Goal: Task Accomplishment & Management: Complete application form

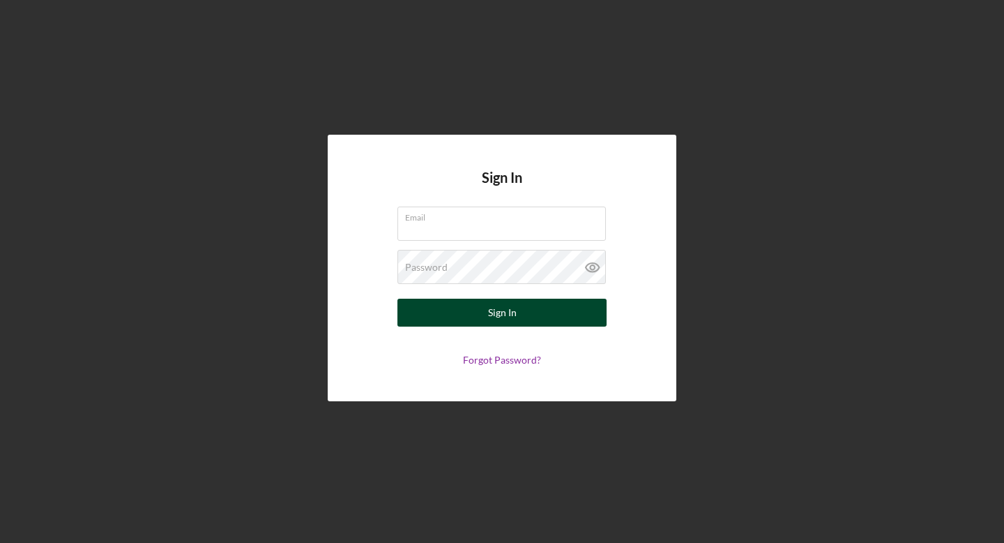
type input "[EMAIL_ADDRESS][DOMAIN_NAME]"
click at [431, 312] on button "Sign In" at bounding box center [502, 313] width 209 height 28
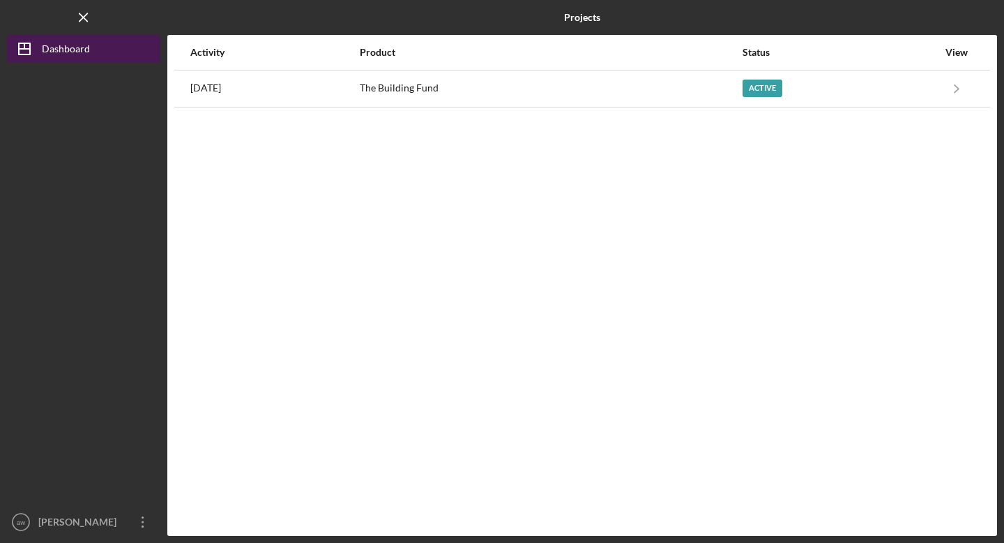
click at [68, 51] on div "Dashboard" at bounding box center [66, 50] width 48 height 31
click at [83, 47] on div "Dashboard" at bounding box center [66, 50] width 48 height 31
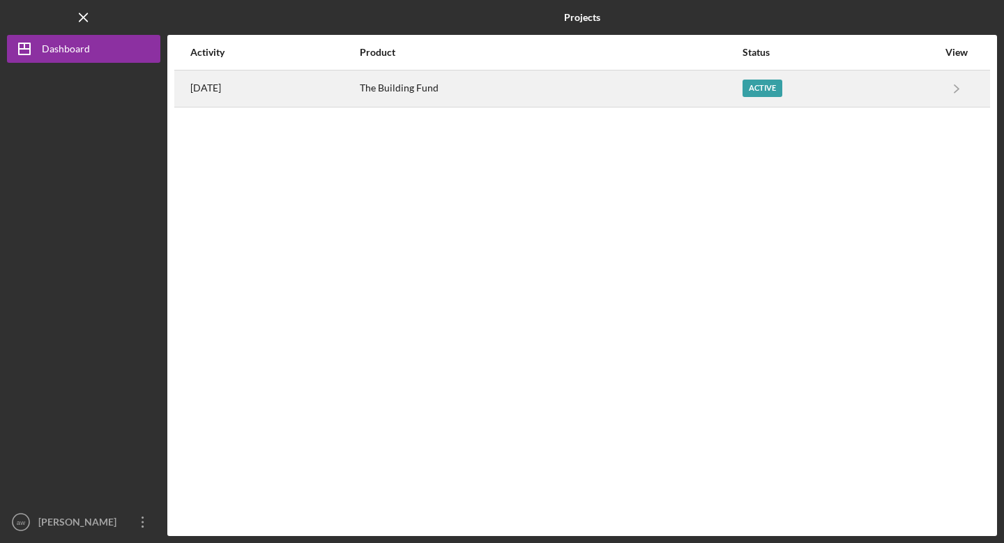
click at [268, 84] on div "6 days ago" at bounding box center [274, 88] width 168 height 35
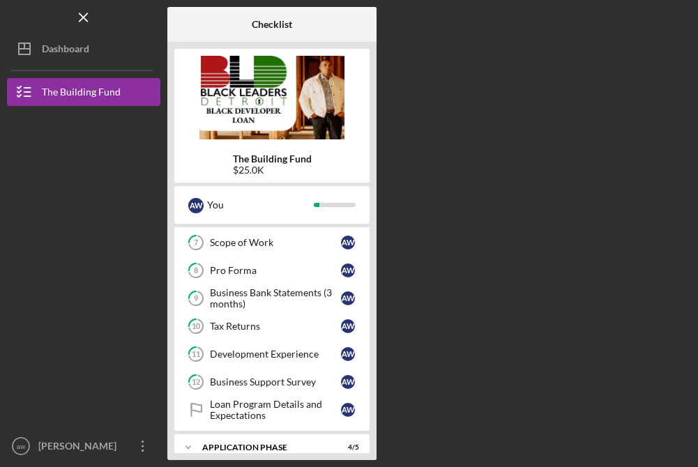
scroll to position [301, 0]
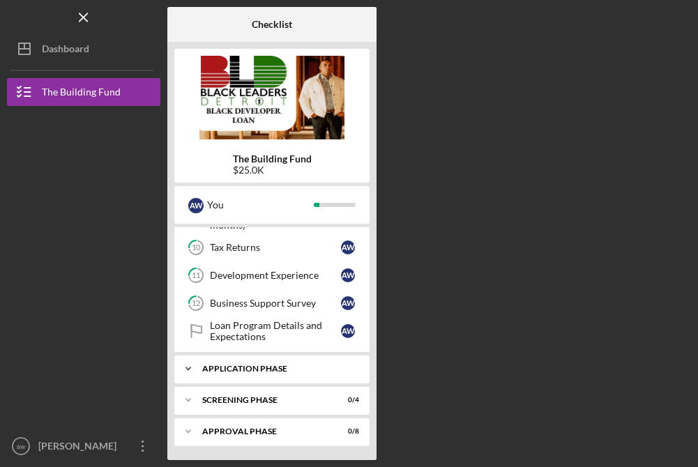
click at [293, 370] on div "Application Phase" at bounding box center [277, 369] width 150 height 8
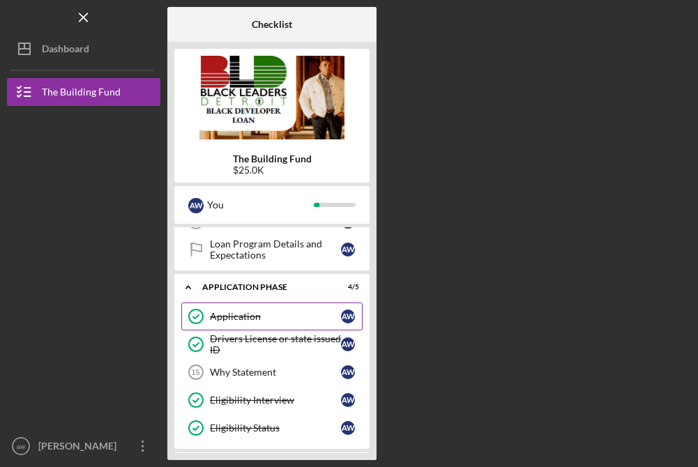
scroll to position [446, 0]
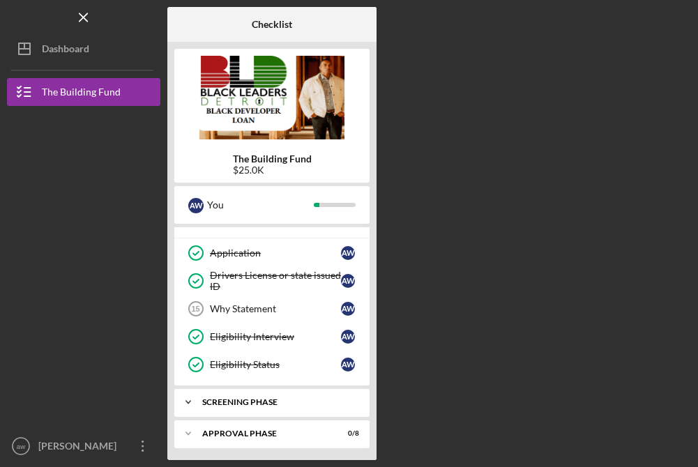
click at [283, 401] on div "Screening Phase" at bounding box center [277, 402] width 150 height 8
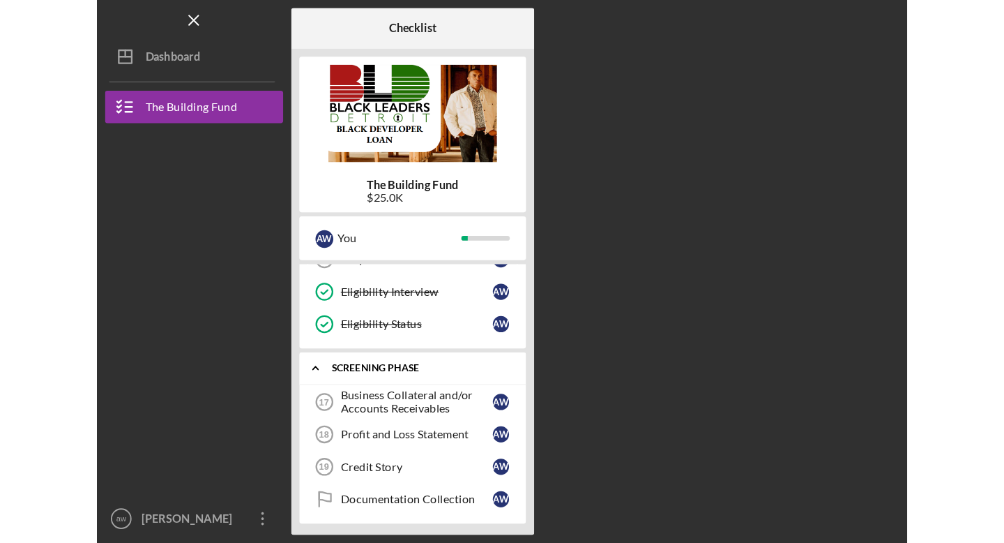
scroll to position [568, 0]
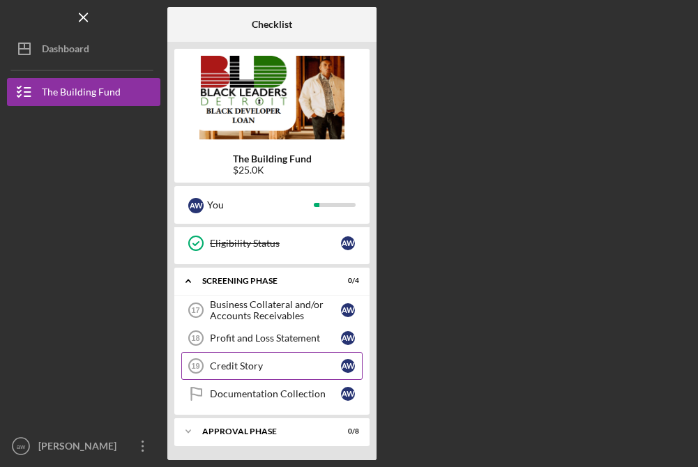
click at [282, 366] on div "Credit Story" at bounding box center [275, 366] width 131 height 11
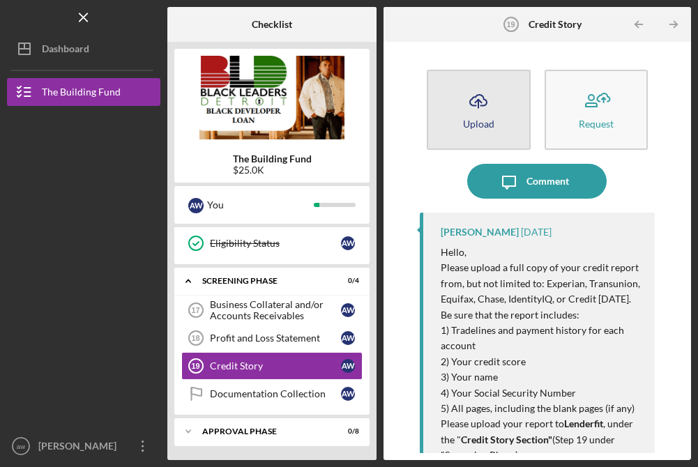
click at [478, 117] on button "Icon/Upload Upload" at bounding box center [478, 110] width 103 height 80
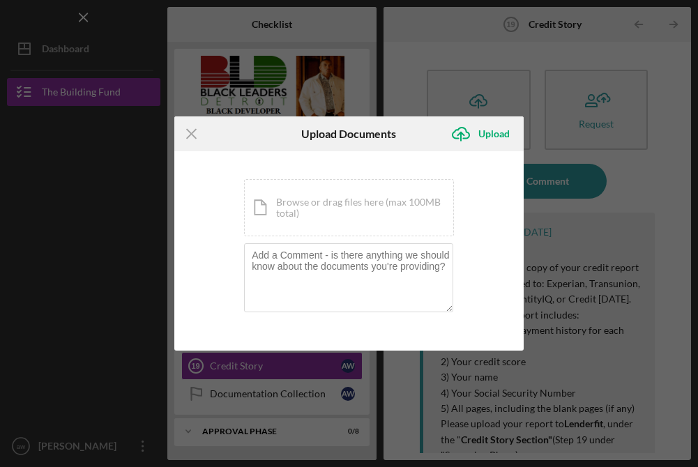
drag, startPoint x: 254, startPoint y: 134, endPoint x: 346, endPoint y: 121, distance: 92.9
click at [331, 121] on div "Icon/Menu Close Upload Documents Icon/Upload Upload" at bounding box center [348, 133] width 349 height 35
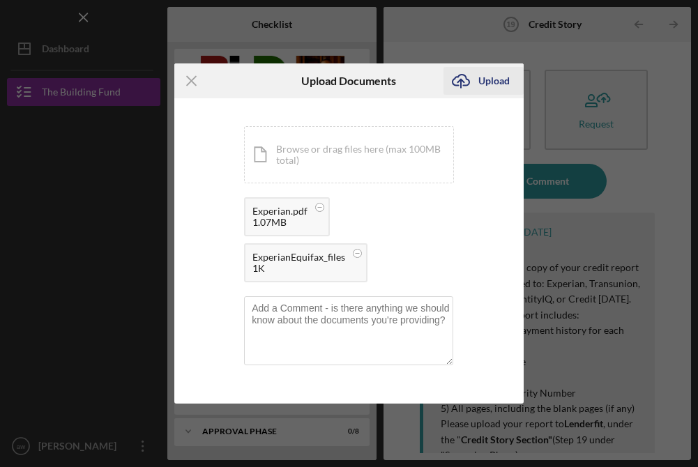
click at [483, 83] on div "Upload" at bounding box center [494, 81] width 31 height 28
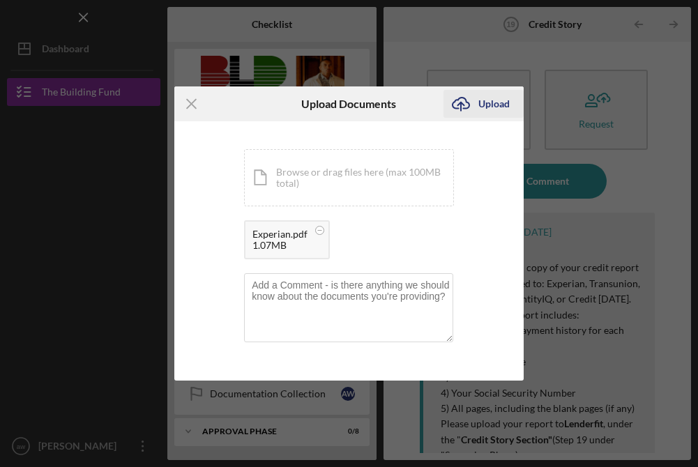
click at [498, 100] on div "Upload" at bounding box center [494, 104] width 31 height 28
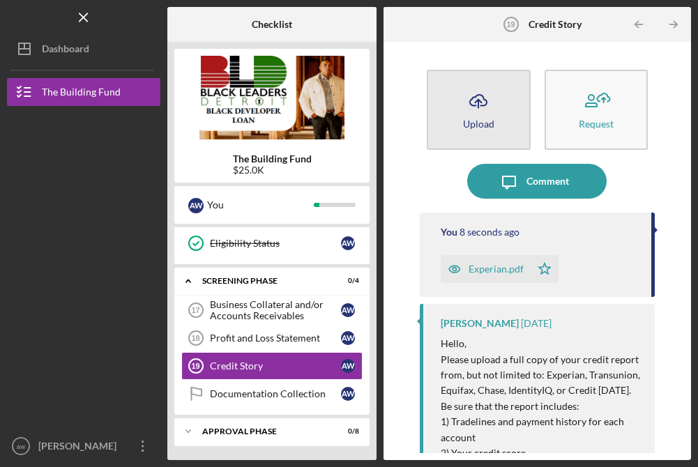
click at [481, 101] on icon "Icon/Upload" at bounding box center [478, 101] width 35 height 35
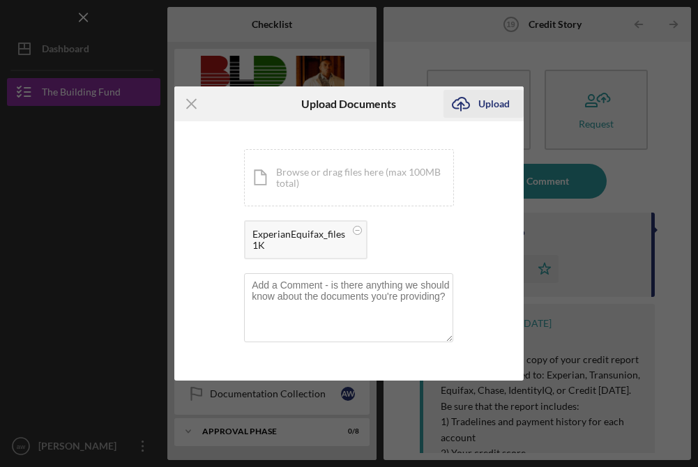
click at [497, 99] on div "Upload" at bounding box center [494, 104] width 31 height 28
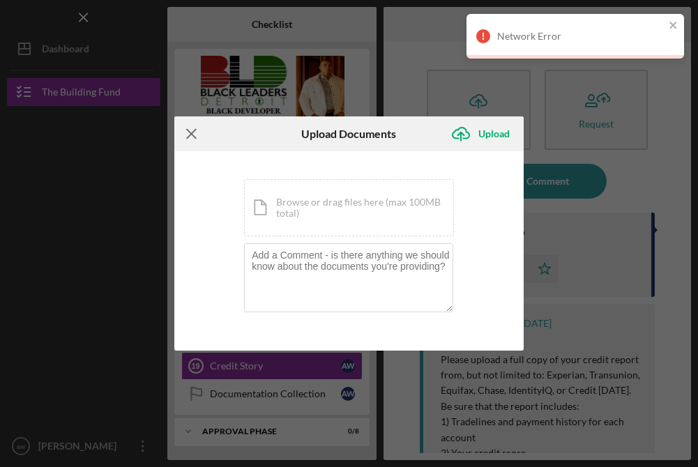
click at [192, 129] on icon "Icon/Menu Close" at bounding box center [191, 133] width 35 height 35
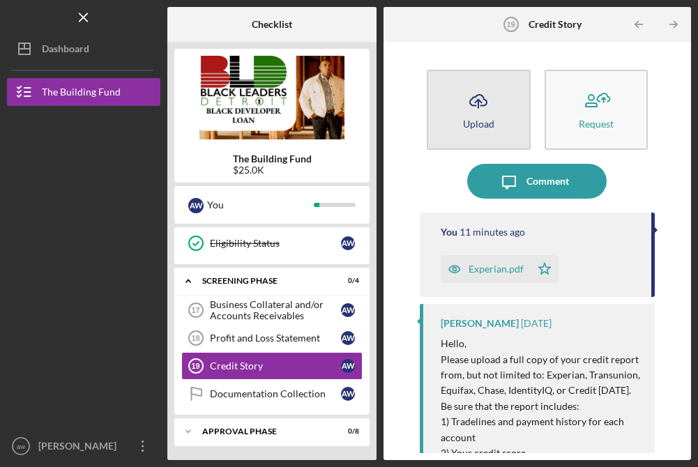
click at [479, 110] on icon "Icon/Upload" at bounding box center [478, 101] width 35 height 35
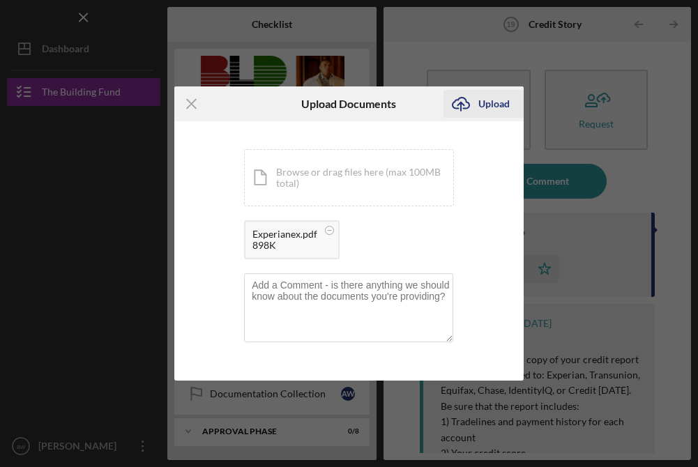
click at [494, 105] on div "Upload" at bounding box center [494, 104] width 31 height 28
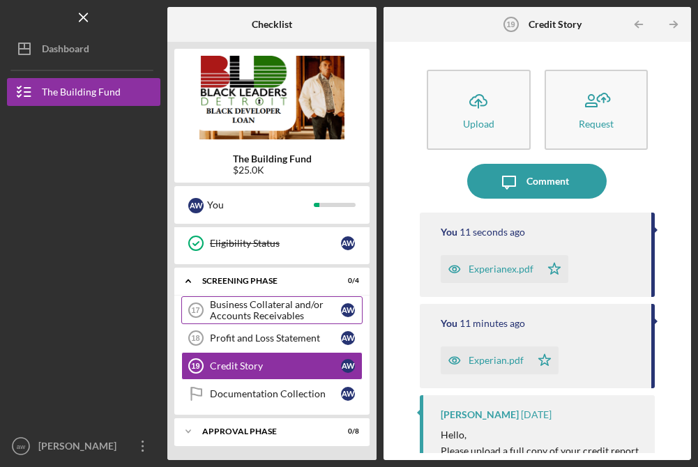
click at [276, 312] on div "Business Collateral and/or Accounts Receivables" at bounding box center [275, 310] width 131 height 22
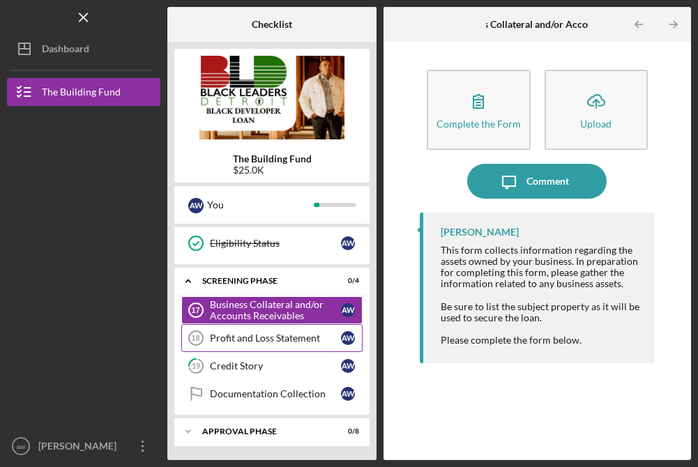
click at [276, 339] on div "Profit and Loss Statement" at bounding box center [275, 338] width 131 height 11
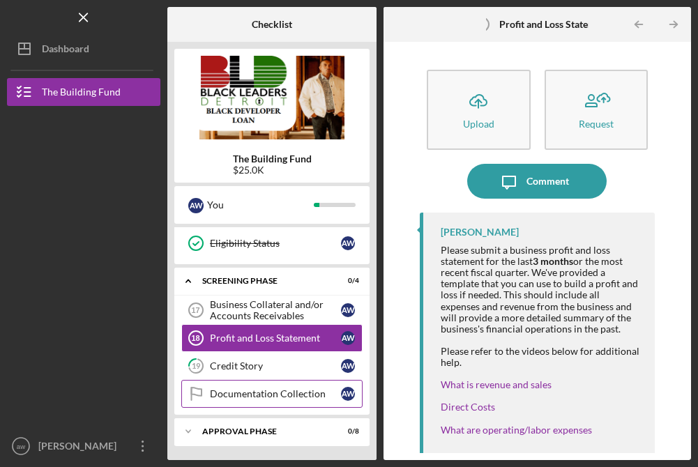
click at [304, 396] on div "Documentation Collection" at bounding box center [275, 394] width 131 height 11
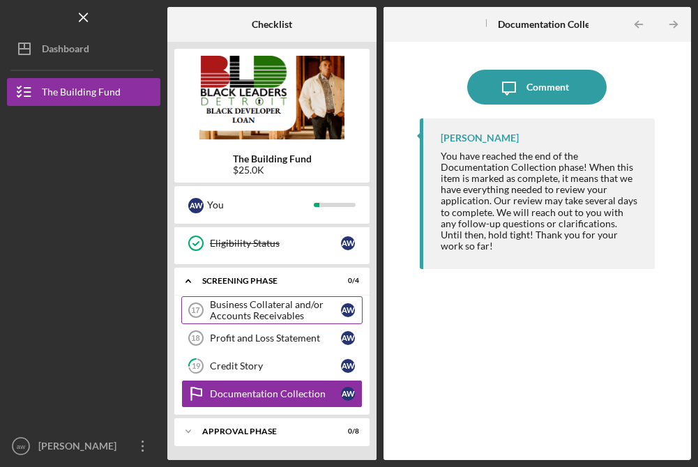
click at [259, 312] on div "Business Collateral and/or Accounts Receivables" at bounding box center [275, 310] width 131 height 22
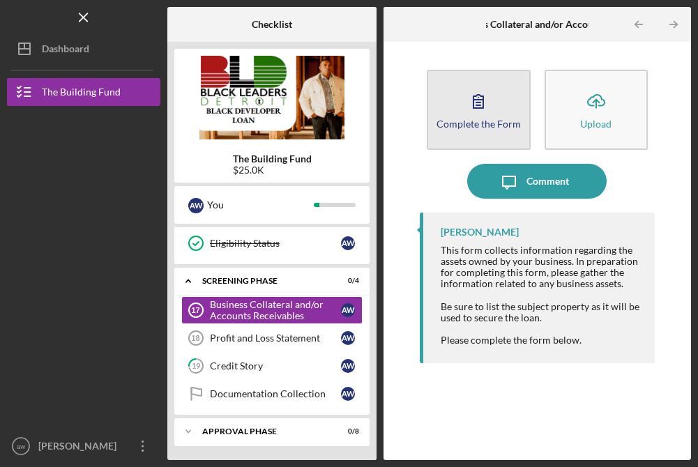
click at [488, 112] on icon "button" at bounding box center [478, 101] width 35 height 35
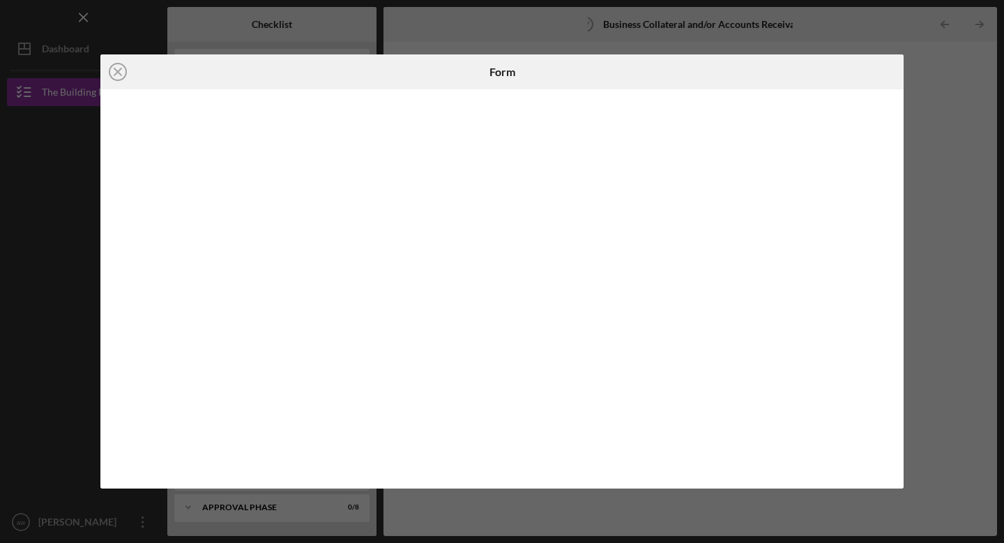
scroll to position [492, 0]
click at [48, 193] on div "Icon/Close Form" at bounding box center [502, 271] width 1004 height 543
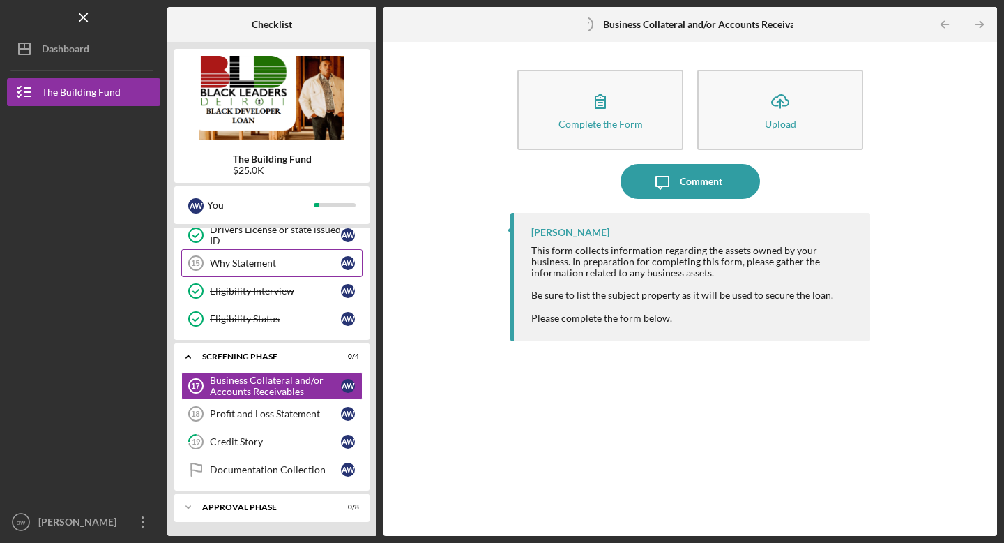
click at [271, 264] on div "Why Statement" at bounding box center [275, 262] width 131 height 11
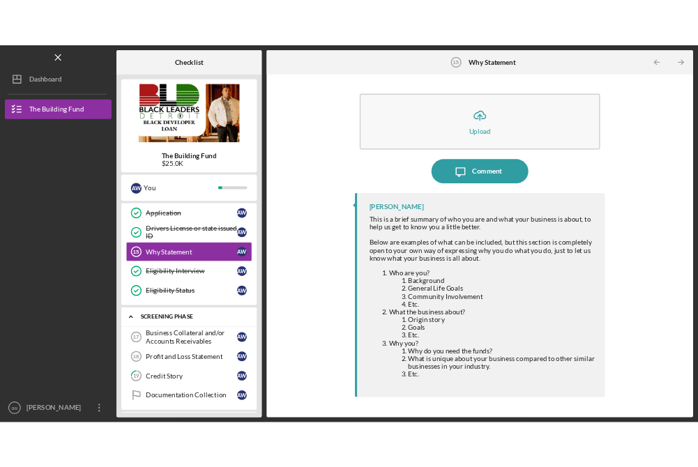
scroll to position [458, 0]
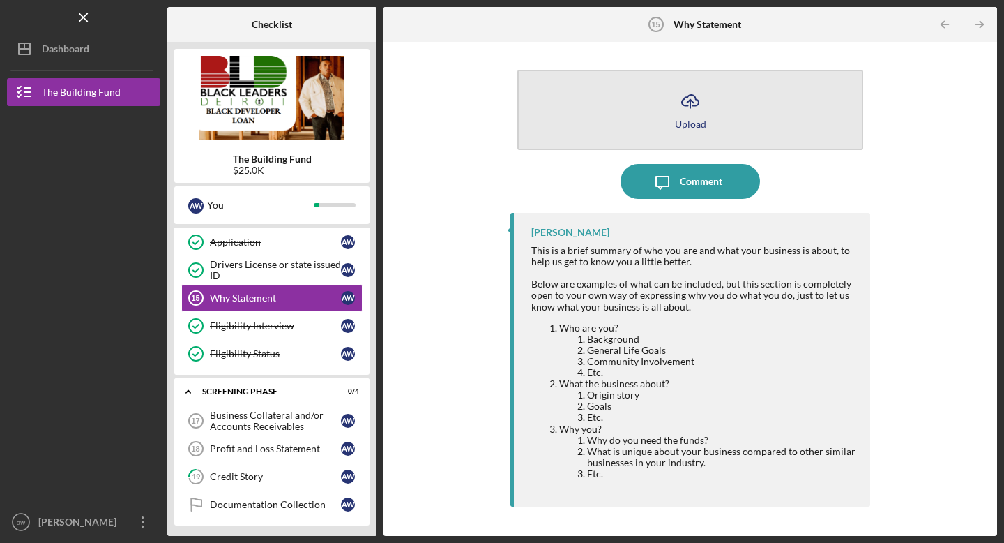
click at [690, 122] on div "Upload" at bounding box center [690, 124] width 31 height 10
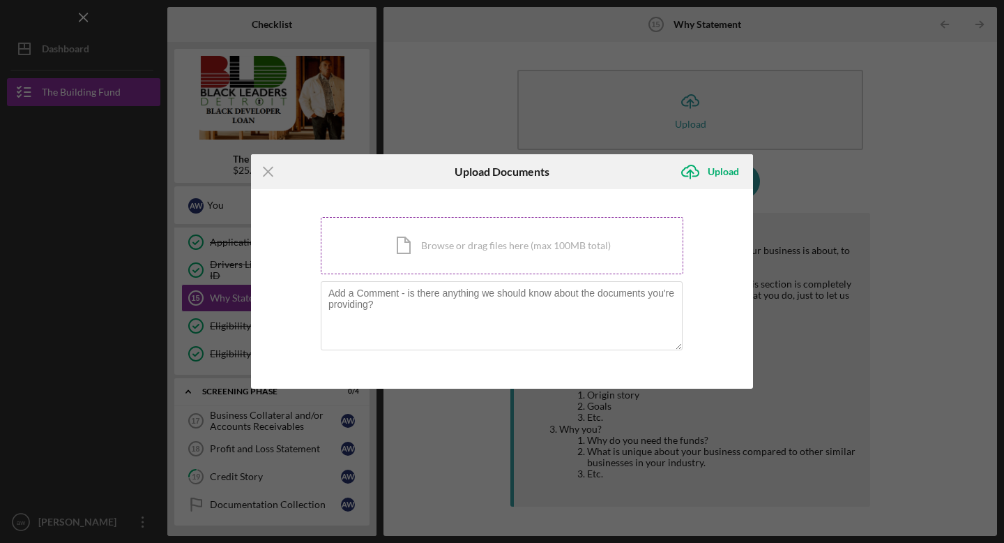
click at [400, 243] on div "Icon/Document Browse or drag files here (max 100MB total) Tap to choose files o…" at bounding box center [502, 245] width 363 height 57
click at [533, 246] on div "Icon/Document Browse or drag files here (max 100MB total) Tap to choose files o…" at bounding box center [502, 245] width 363 height 57
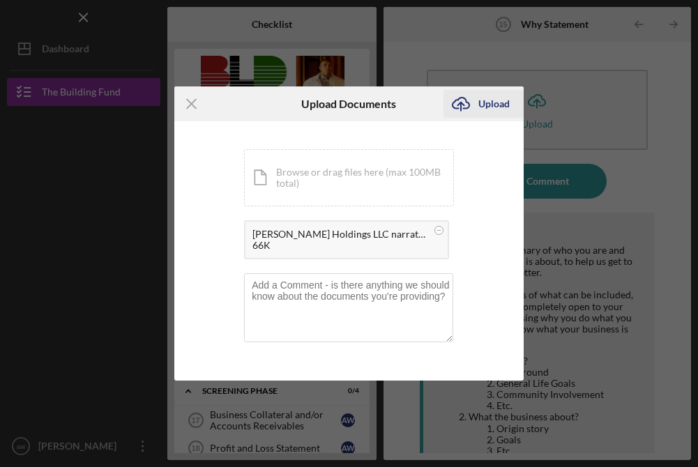
click at [490, 96] on div "Upload" at bounding box center [494, 104] width 31 height 28
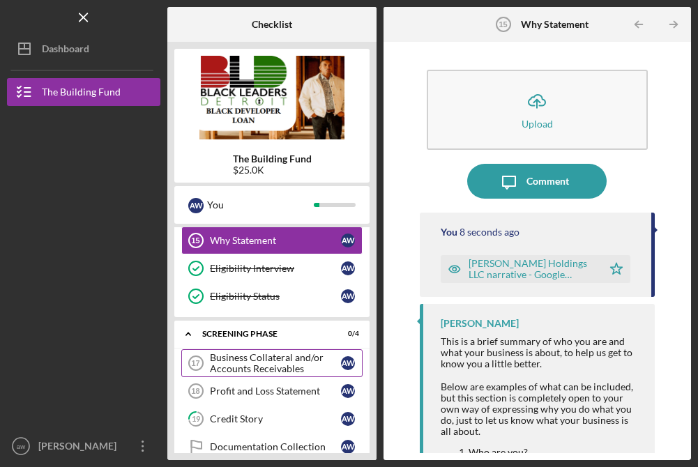
scroll to position [568, 0]
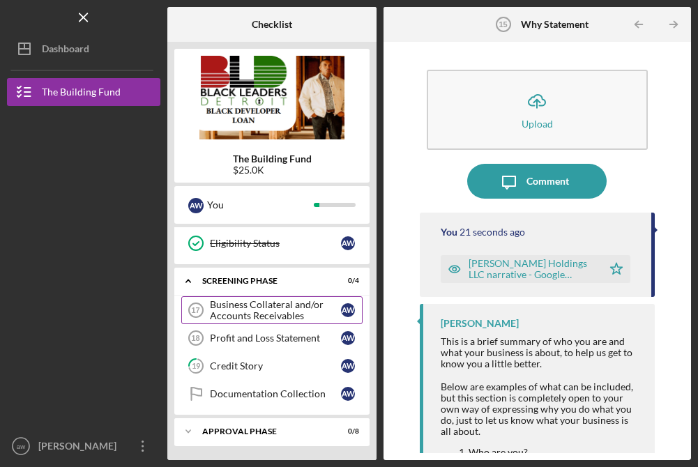
click at [317, 312] on div "Business Collateral and/or Accounts Receivables" at bounding box center [275, 310] width 131 height 22
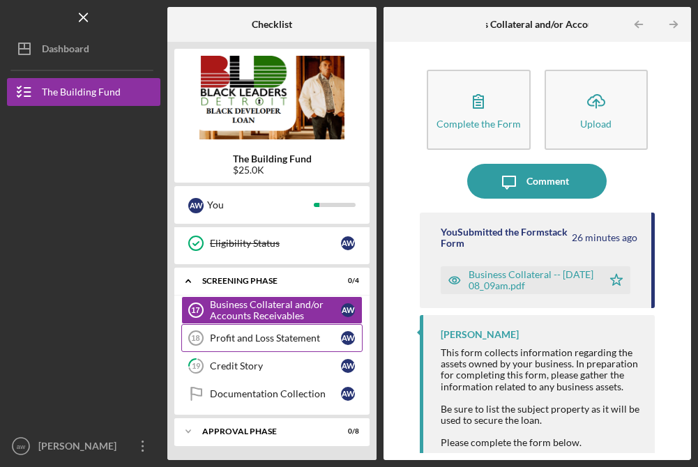
click at [289, 341] on div "Profit and Loss Statement" at bounding box center [275, 338] width 131 height 11
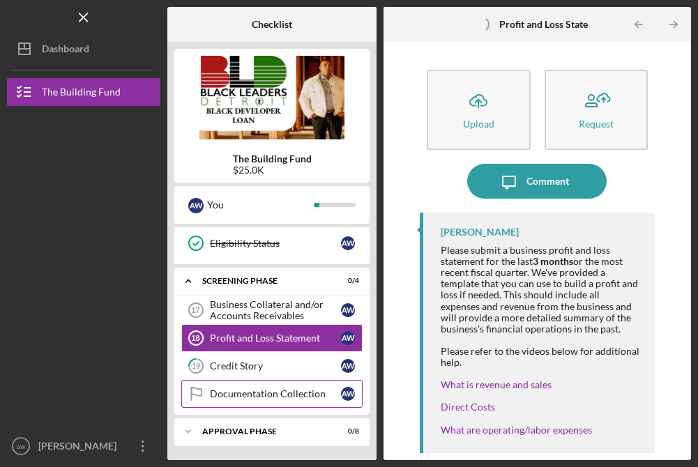
click at [273, 395] on div "Documentation Collection" at bounding box center [275, 394] width 131 height 11
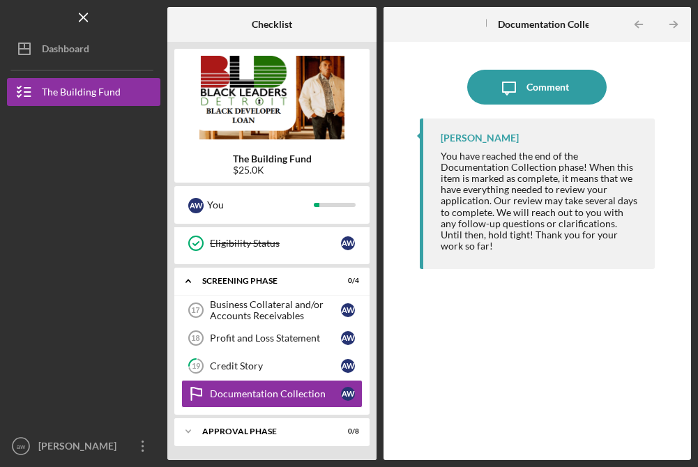
click at [446, 80] on div "Icon/Message Comment" at bounding box center [537, 87] width 235 height 35
click at [299, 339] on div "Profit and Loss Statement" at bounding box center [275, 338] width 131 height 11
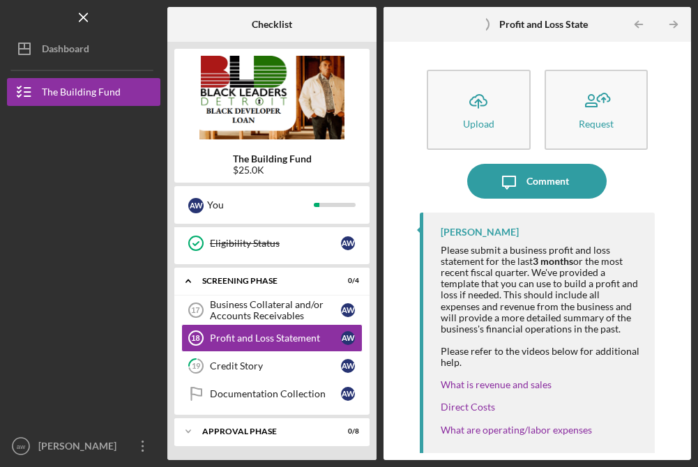
scroll to position [68, 0]
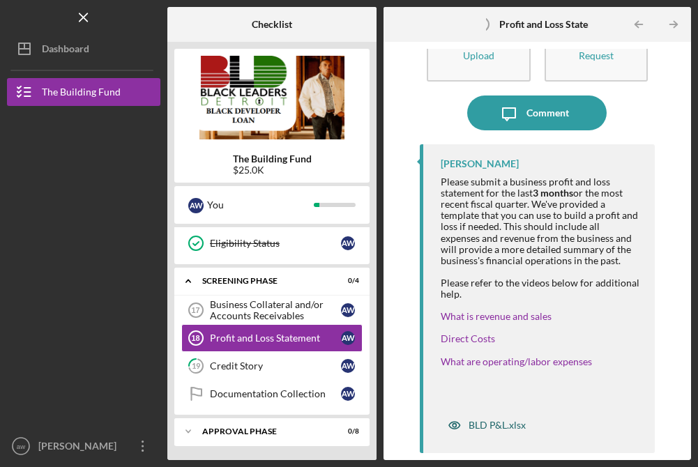
click at [503, 426] on div "BLD P&L.xlsx" at bounding box center [497, 425] width 57 height 11
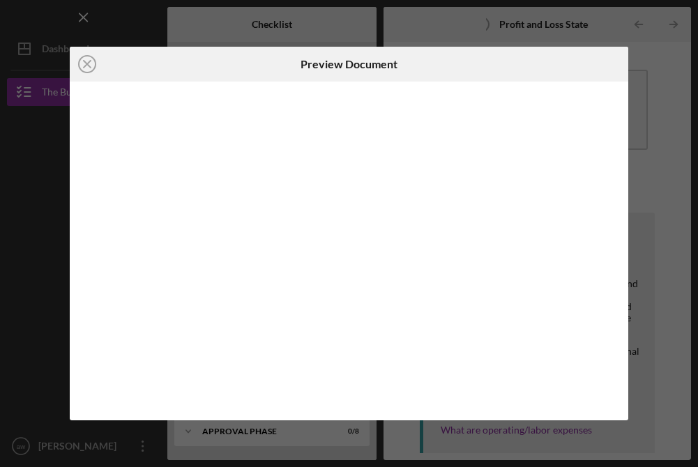
scroll to position [68, 0]
click at [85, 62] on line at bounding box center [87, 64] width 7 height 7
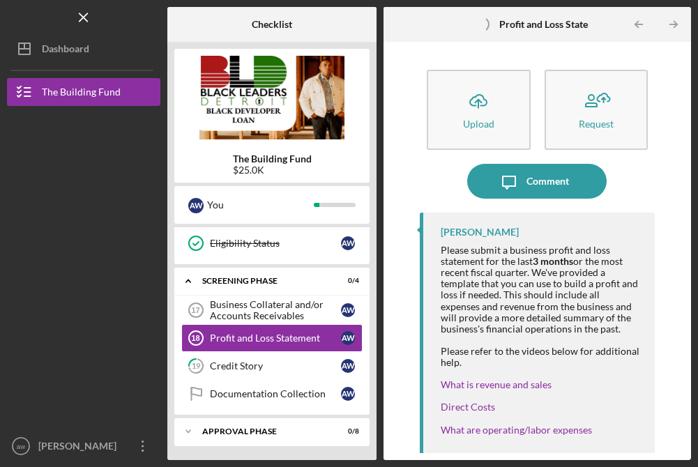
scroll to position [68, 0]
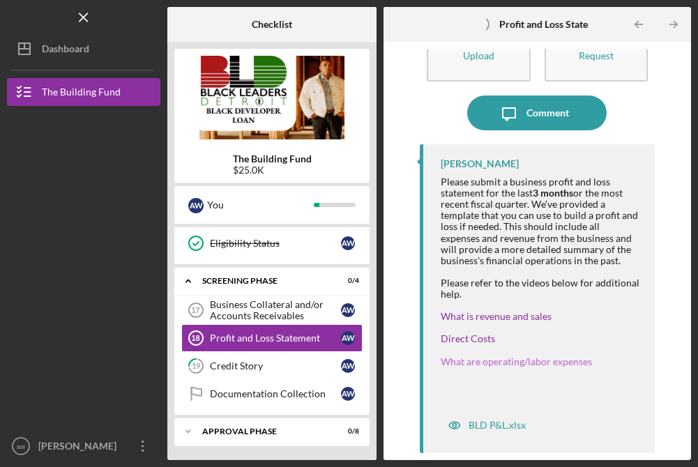
click at [509, 363] on link "What are operating/labor expenses" at bounding box center [516, 362] width 151 height 12
click at [480, 340] on link "Direct Costs" at bounding box center [468, 339] width 54 height 12
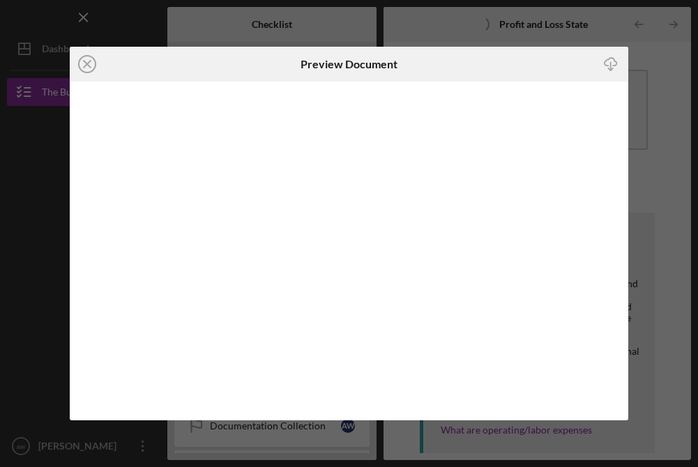
scroll to position [397, 0]
click at [89, 60] on icon "Icon/Close" at bounding box center [87, 64] width 35 height 35
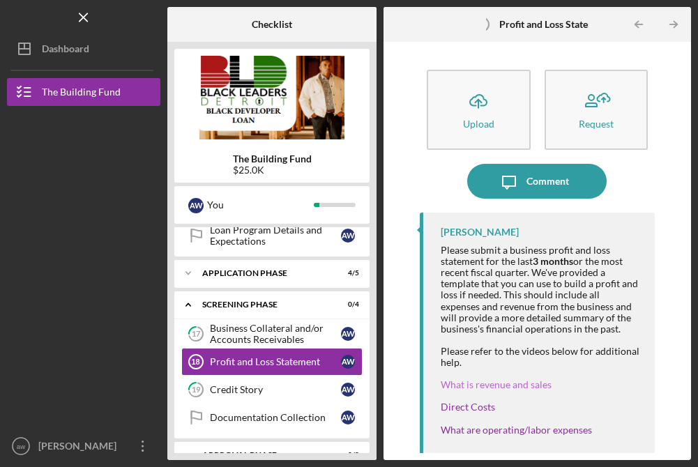
click at [480, 384] on link "What is revenue and sales" at bounding box center [496, 385] width 111 height 12
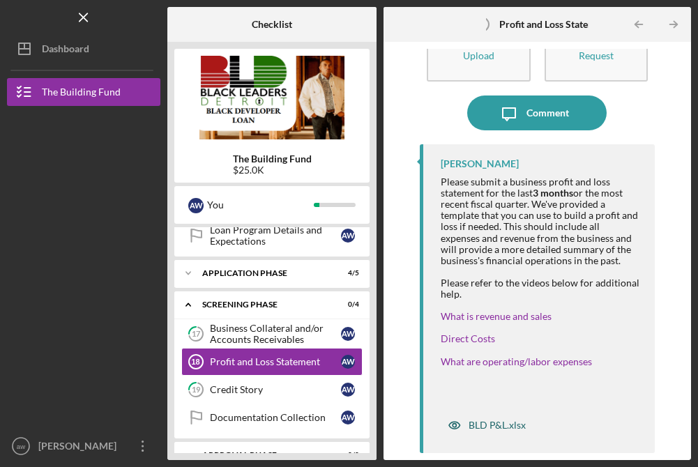
click at [497, 421] on div "BLD P&L.xlsx" at bounding box center [497, 425] width 57 height 11
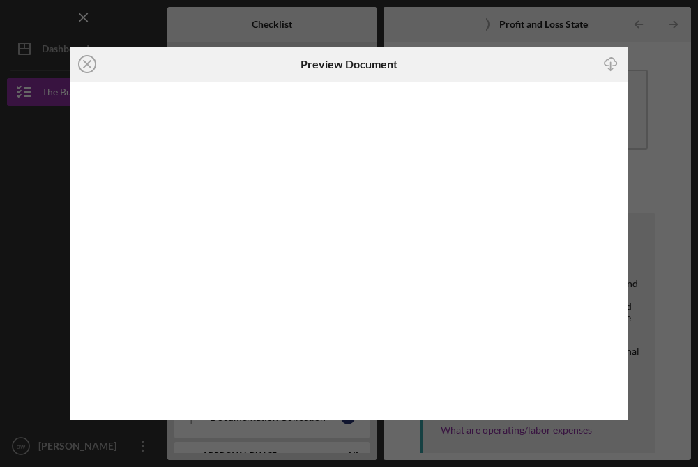
scroll to position [68, 0]
